Goal: Task Accomplishment & Management: Manage account settings

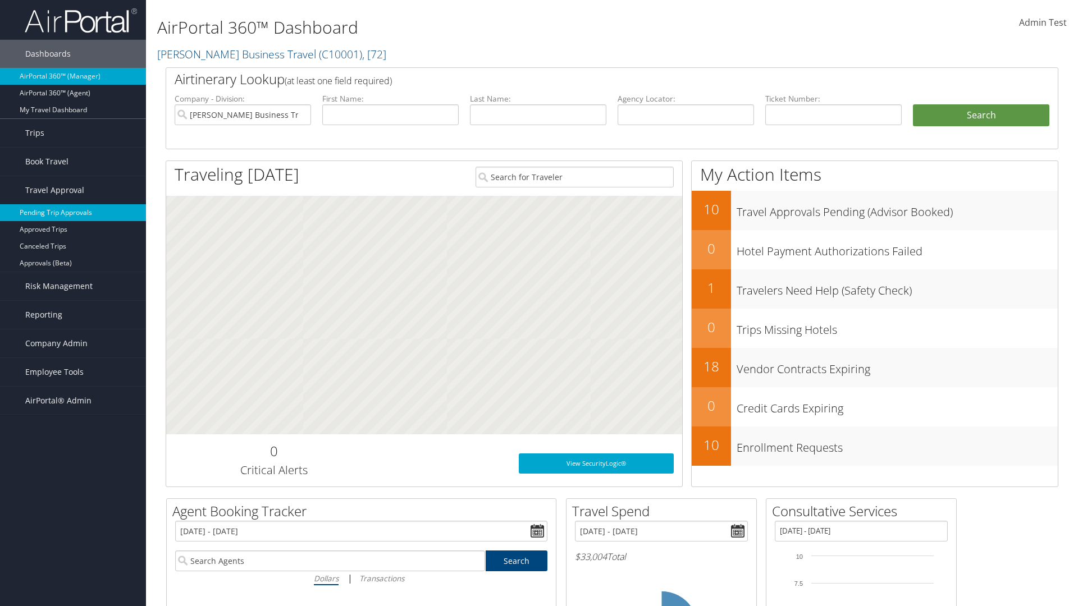
click at [73, 213] on link "Pending Trip Approvals" at bounding box center [73, 212] width 146 height 17
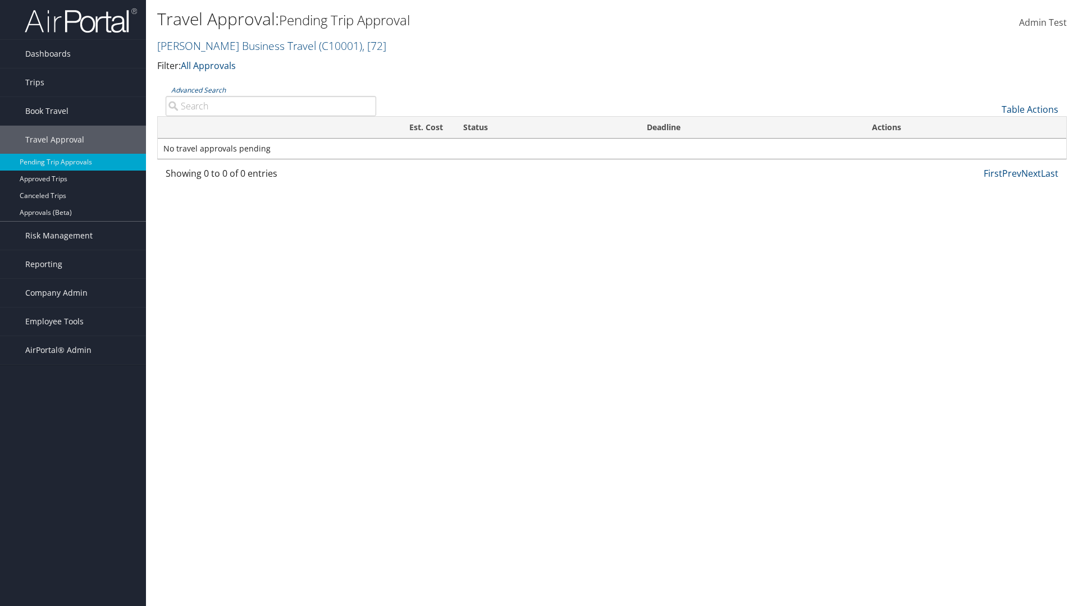
click at [1029, 109] on link "Table Actions" at bounding box center [1029, 109] width 57 height 12
click at [992, 127] on link "Download Report" at bounding box center [992, 126] width 148 height 19
click at [1029, 109] on link "Table Actions" at bounding box center [1029, 109] width 57 height 12
click at [992, 146] on link "Column Visibility" at bounding box center [992, 145] width 148 height 19
click at [992, 147] on link "Traveler" at bounding box center [992, 147] width 148 height 19
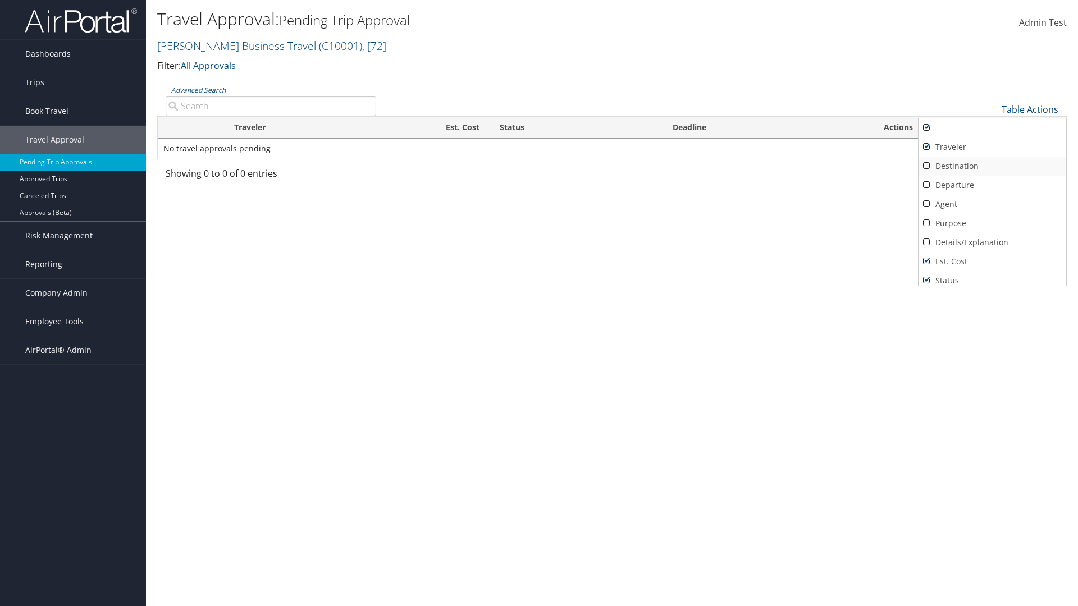
click at [992, 166] on link "Destination" at bounding box center [992, 166] width 148 height 19
click at [992, 185] on link "Departure" at bounding box center [992, 185] width 148 height 19
click at [992, 204] on link "Agent" at bounding box center [992, 204] width 148 height 19
click at [992, 242] on link "Details/Explanation" at bounding box center [992, 242] width 148 height 19
click at [992, 223] on link "Purpose" at bounding box center [992, 223] width 148 height 19
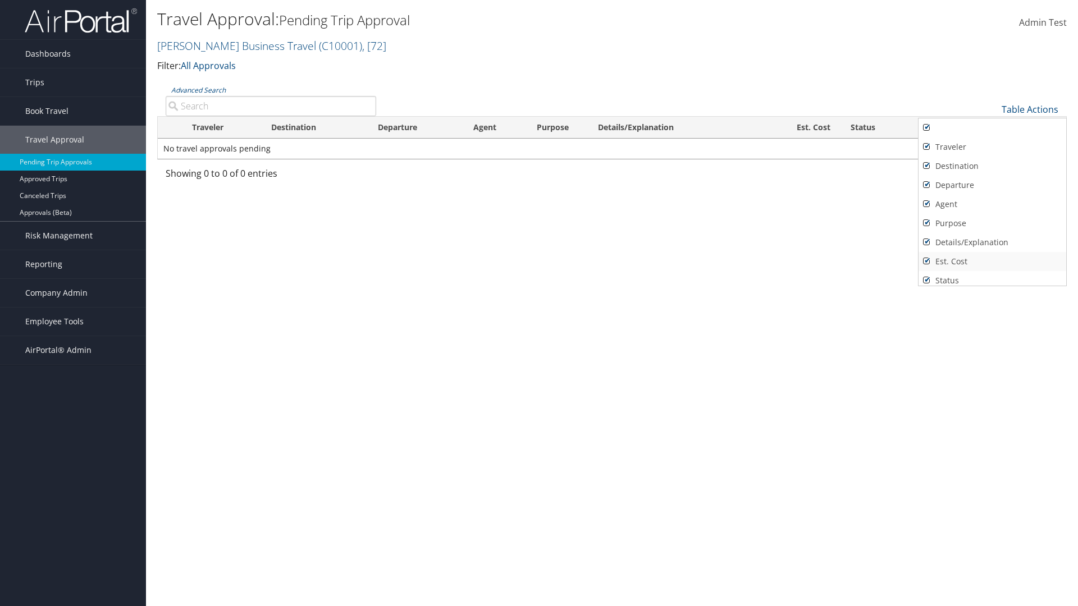
click at [992, 262] on link "Est. Cost" at bounding box center [992, 261] width 148 height 19
click at [992, 276] on link "Status" at bounding box center [992, 280] width 148 height 19
click at [992, 286] on link "Deadline" at bounding box center [992, 295] width 148 height 19
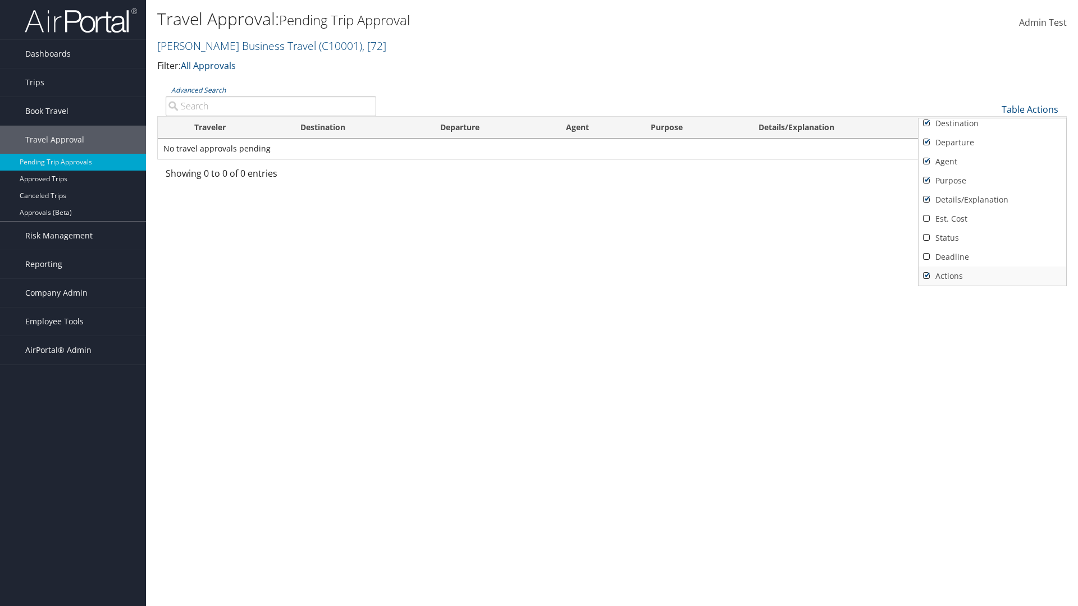
click at [992, 276] on link "Actions" at bounding box center [992, 276] width 148 height 19
click at [992, 114] on link "Traveler" at bounding box center [992, 104] width 148 height 19
click at [992, 166] on link "Destination" at bounding box center [992, 166] width 148 height 19
click at [992, 185] on link "Departure" at bounding box center [992, 185] width 148 height 19
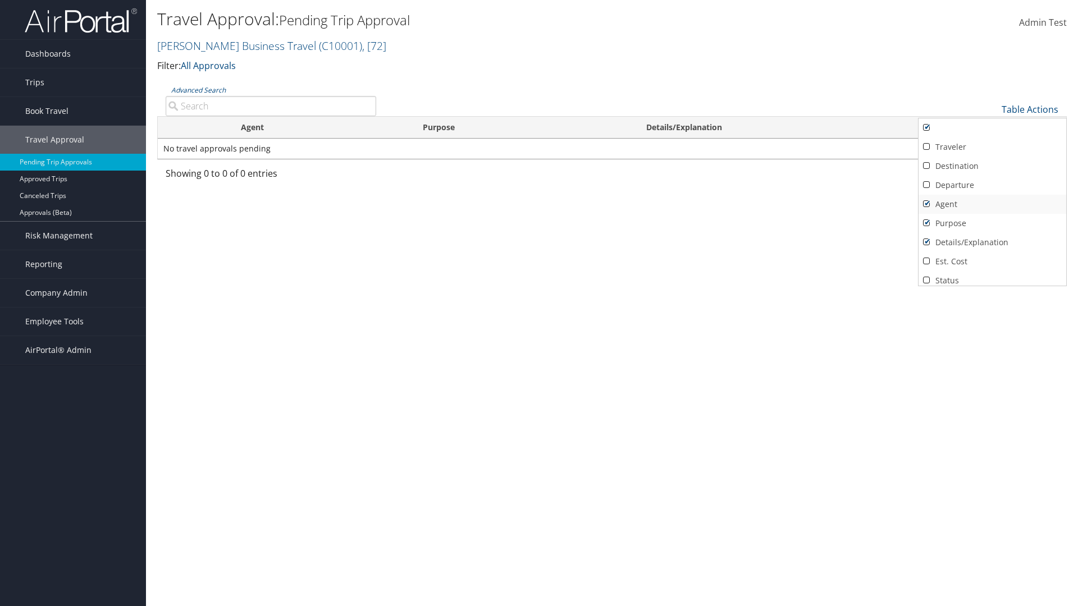
click at [992, 204] on link "Agent" at bounding box center [992, 204] width 148 height 19
click at [992, 242] on link "Details/Explanation" at bounding box center [992, 242] width 148 height 19
click at [992, 223] on link "Purpose" at bounding box center [992, 223] width 148 height 19
click at [992, 262] on link "Est. Cost" at bounding box center [992, 261] width 148 height 19
click at [992, 276] on link "Status" at bounding box center [992, 280] width 148 height 19
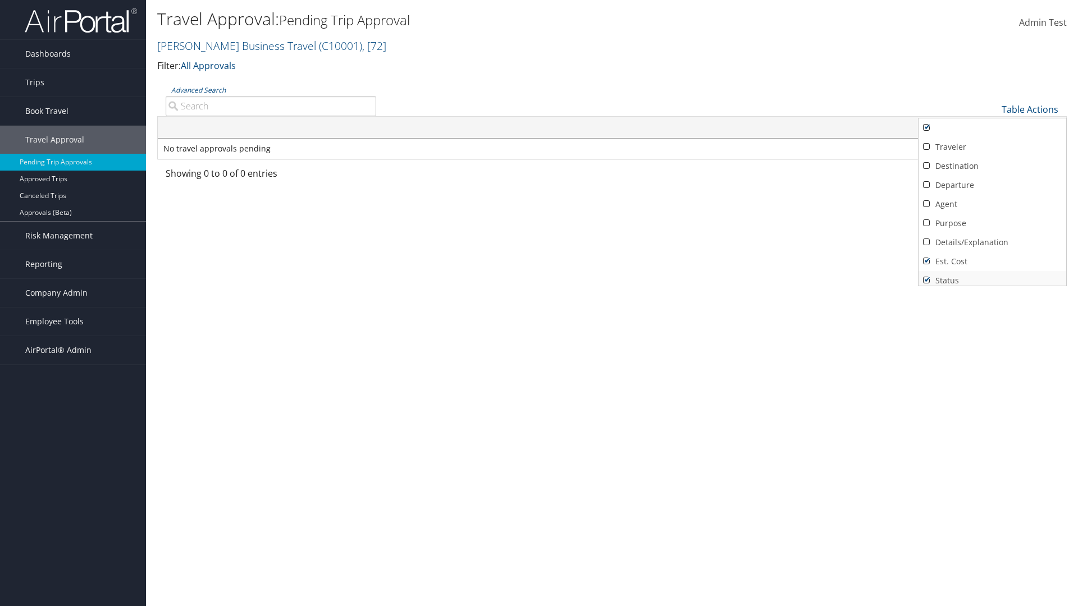
scroll to position [4, 0]
click at [992, 286] on link "Deadline" at bounding box center [992, 295] width 148 height 19
click at [992, 276] on link "Actions" at bounding box center [992, 276] width 148 height 19
click at [539, 303] on div at bounding box center [539, 303] width 1078 height 606
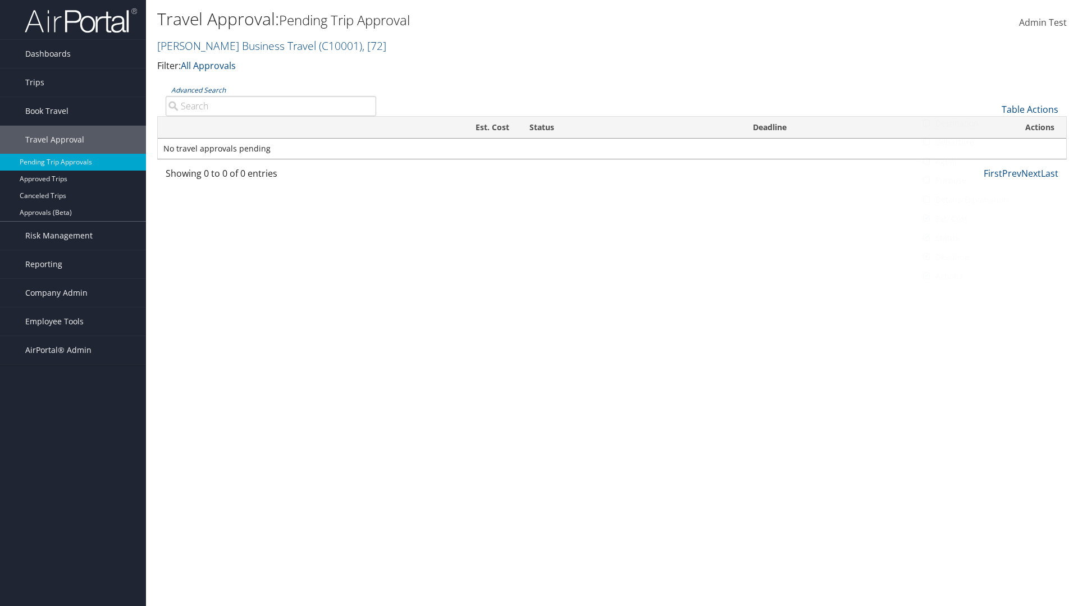
scroll to position [13, 0]
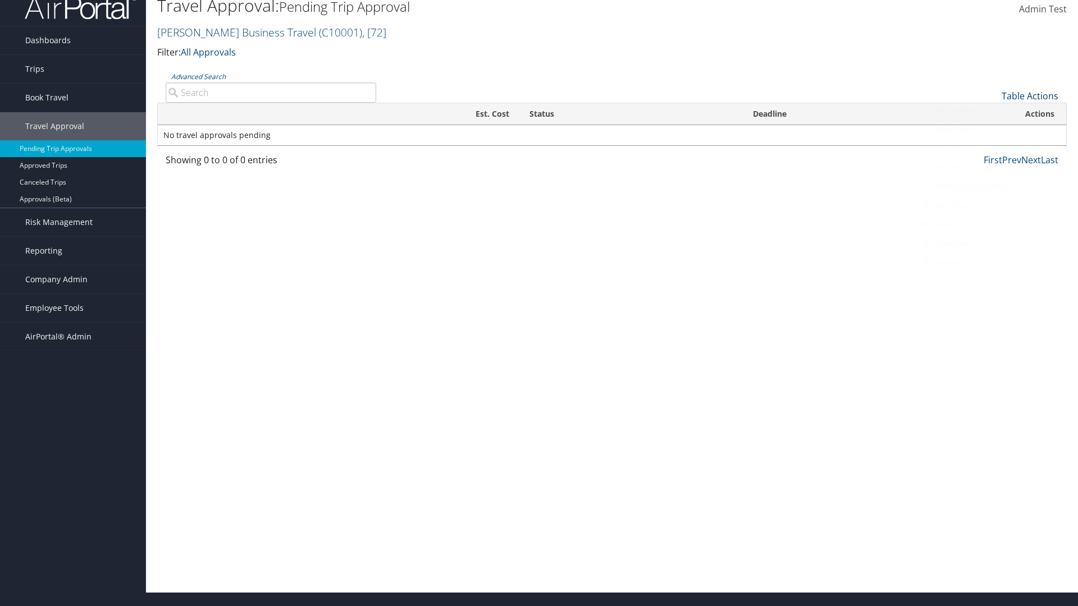
click at [1029, 96] on link "Table Actions" at bounding box center [1029, 96] width 57 height 12
click at [992, 152] on link "Page Length" at bounding box center [992, 151] width 148 height 19
